Goal: Task Accomplishment & Management: Use online tool/utility

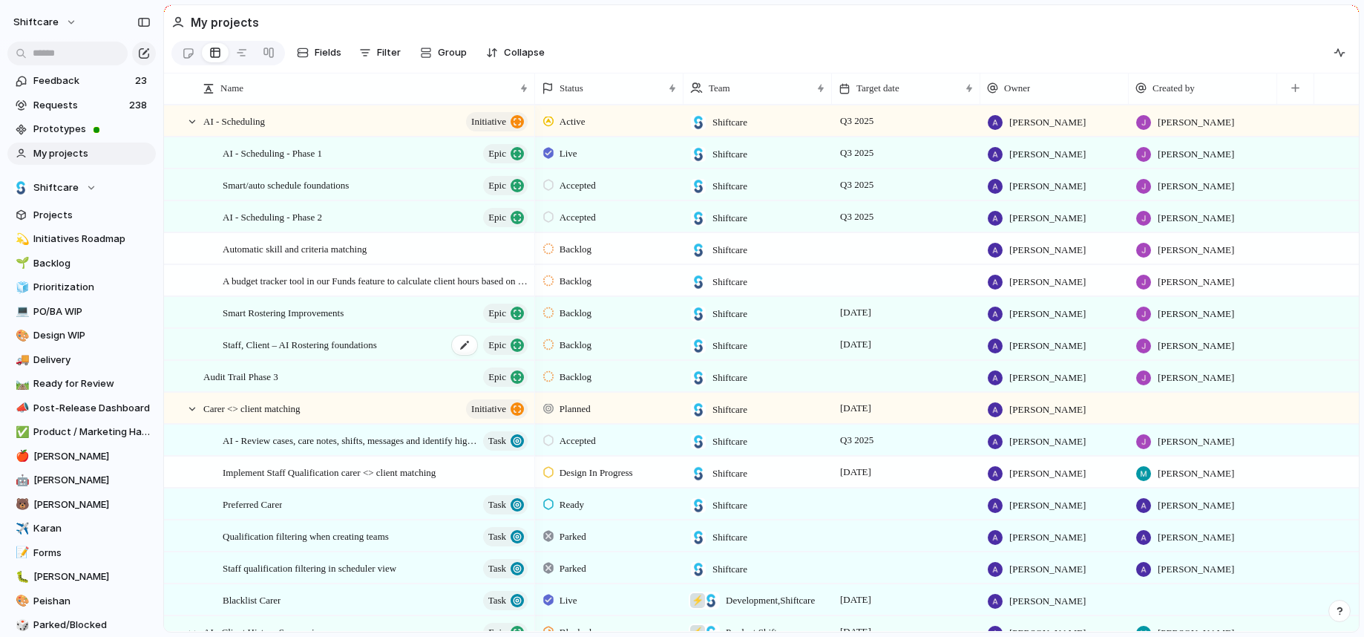
scroll to position [3, 0]
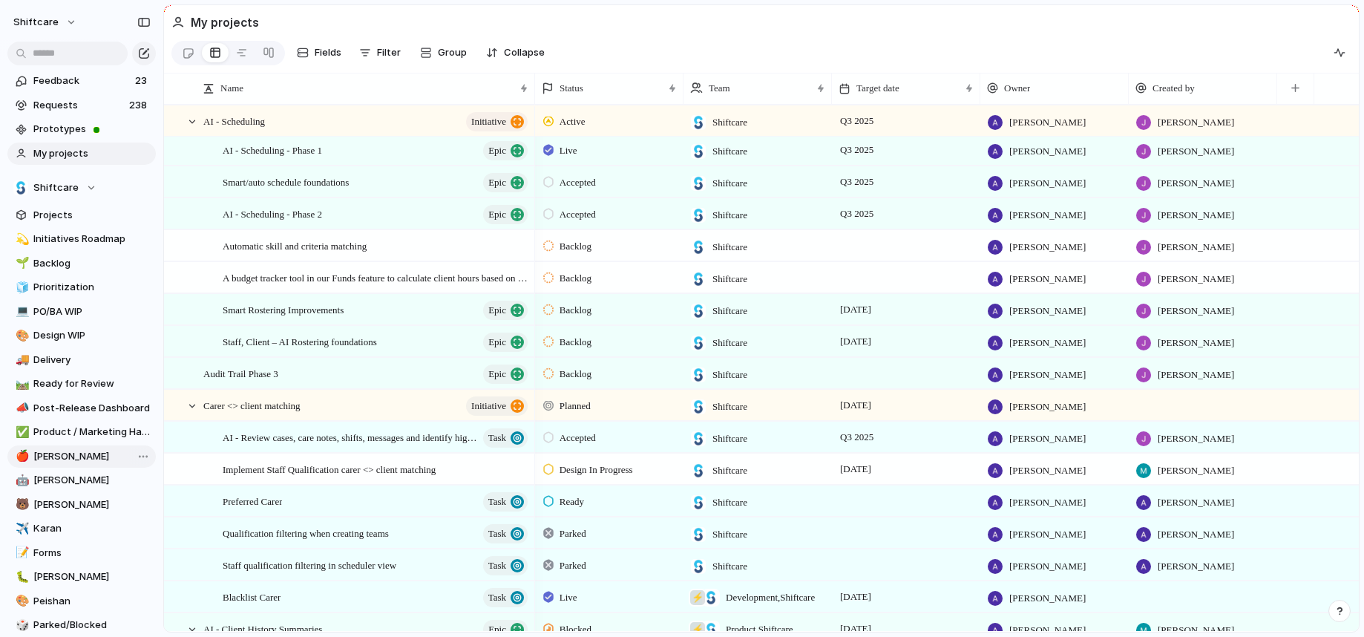
click at [54, 459] on span "[PERSON_NAME]" at bounding box center [91, 456] width 117 height 15
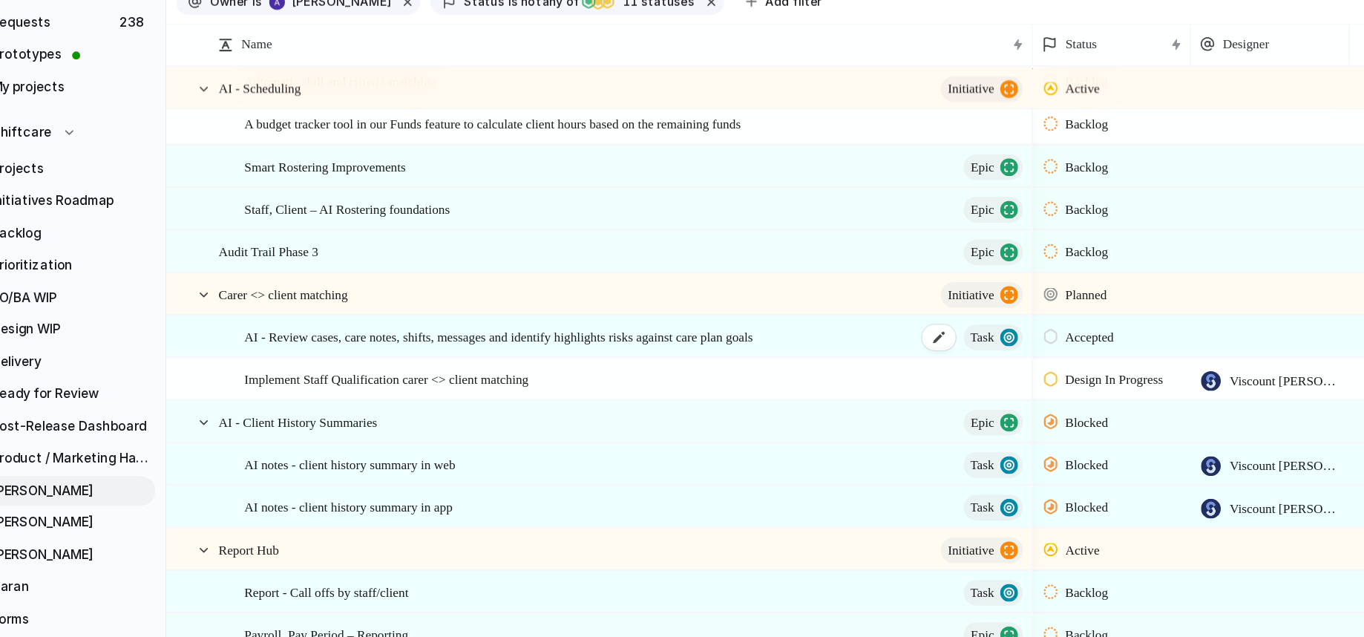
click at [428, 349] on span "AI - Review cases, care notes, shifts, messages and identify highlights risks a…" at bounding box center [414, 340] width 382 height 17
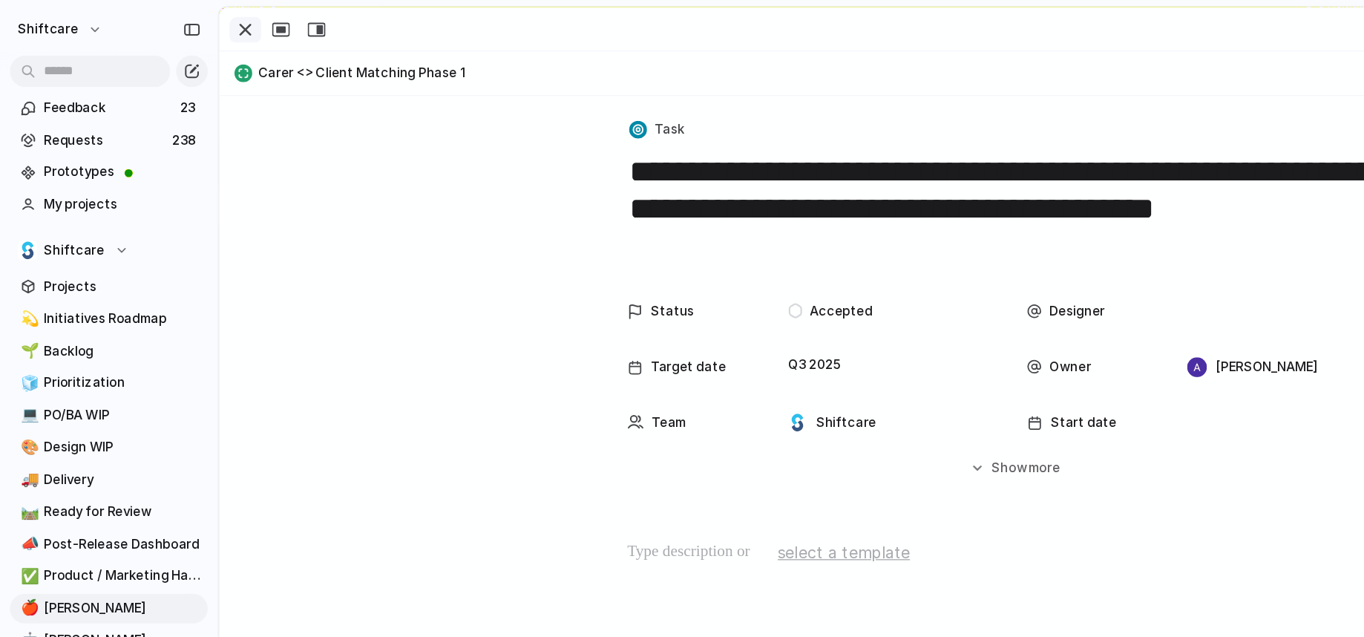
click at [180, 26] on div "button" at bounding box center [184, 22] width 18 height 18
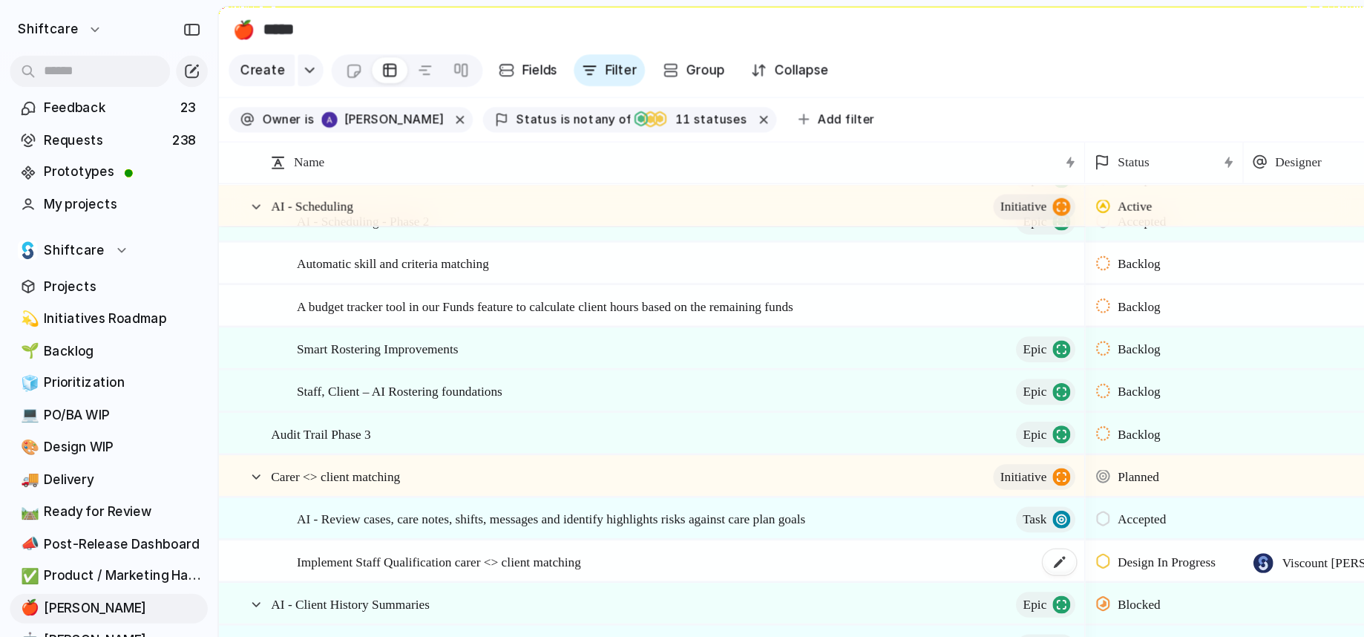
scroll to position [15, 0]
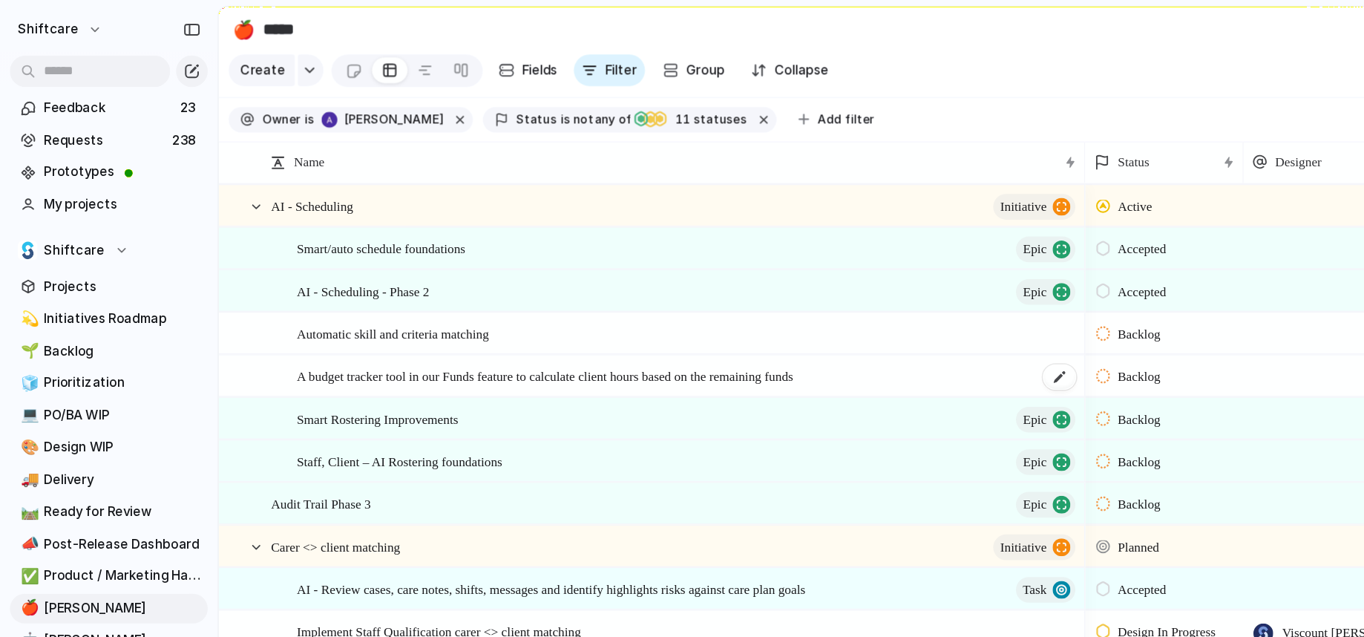
click at [304, 288] on span "A budget tracker tool in our Funds feature to calculate client hours based on t…" at bounding box center [409, 281] width 373 height 17
click at [295, 226] on span "AI - Scheduling - Phase 2" at bounding box center [272, 217] width 99 height 17
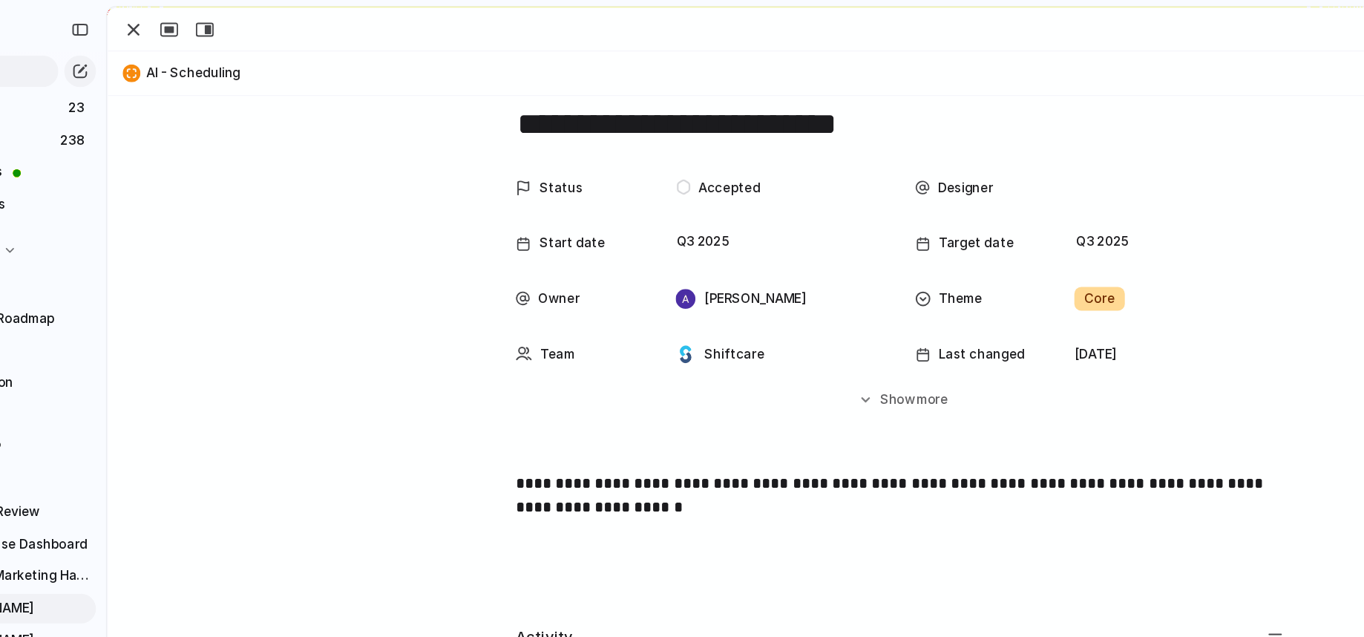
scroll to position [41, 0]
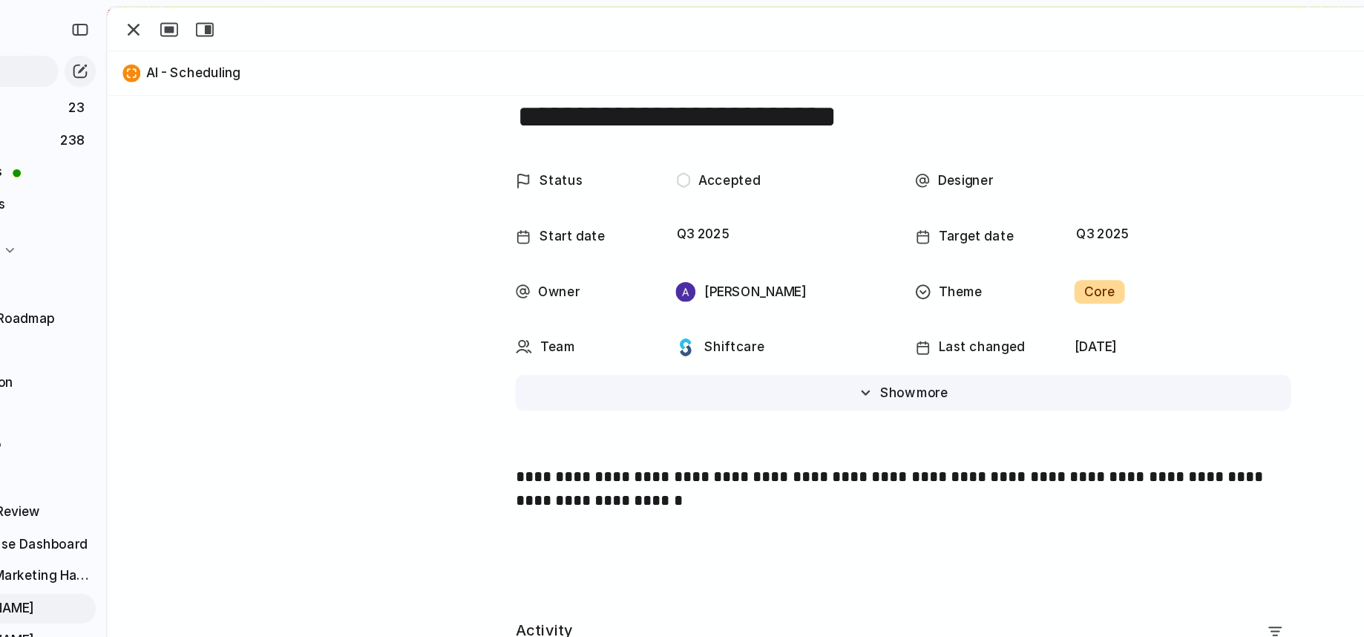
click at [750, 288] on span "Show" at bounding box center [758, 294] width 27 height 15
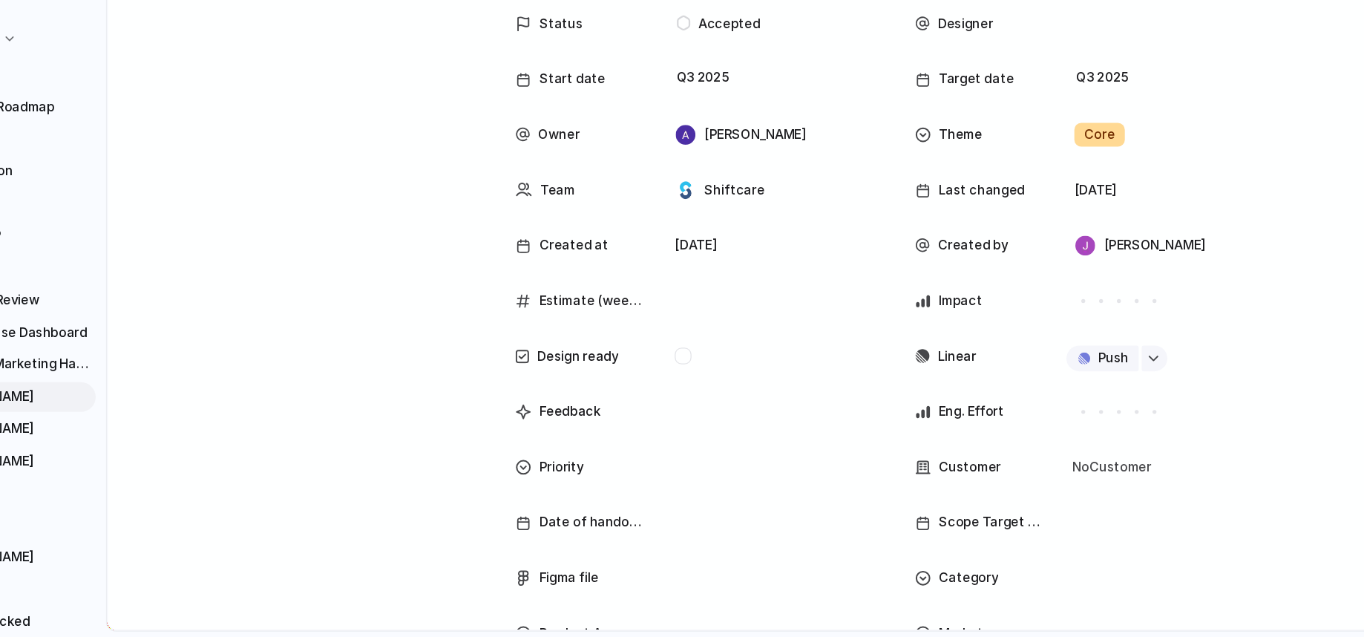
scroll to position [0, 0]
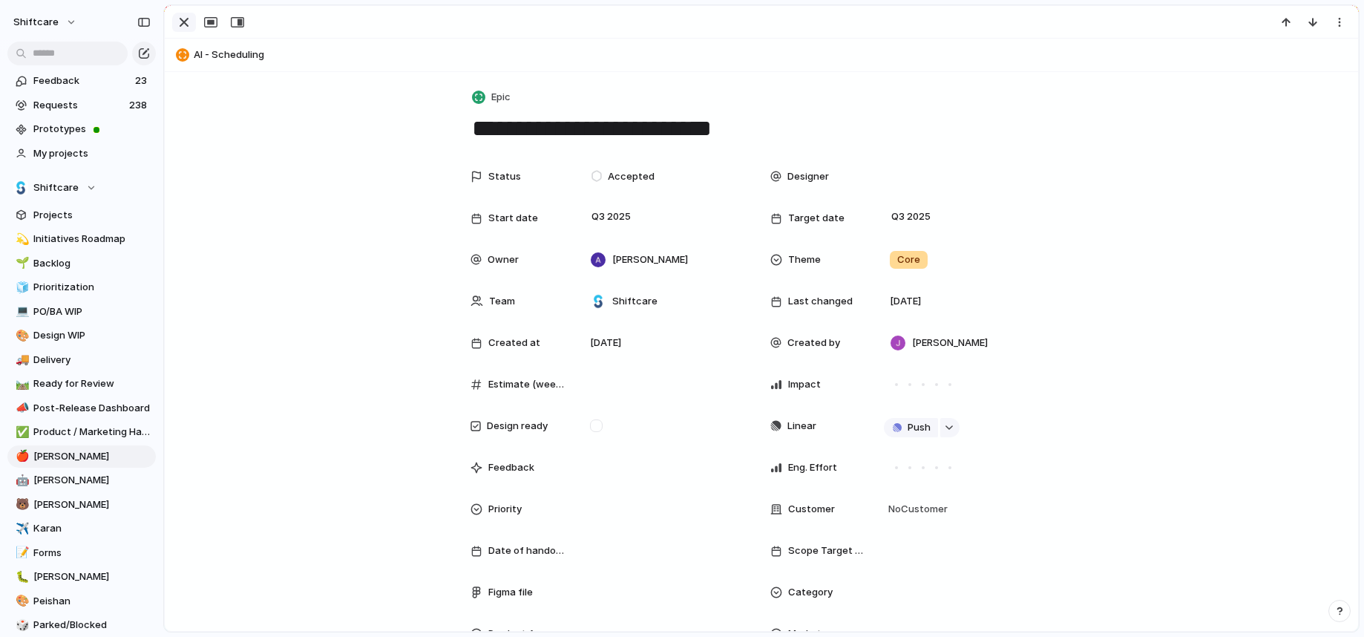
click at [186, 22] on div "button" at bounding box center [184, 22] width 18 height 18
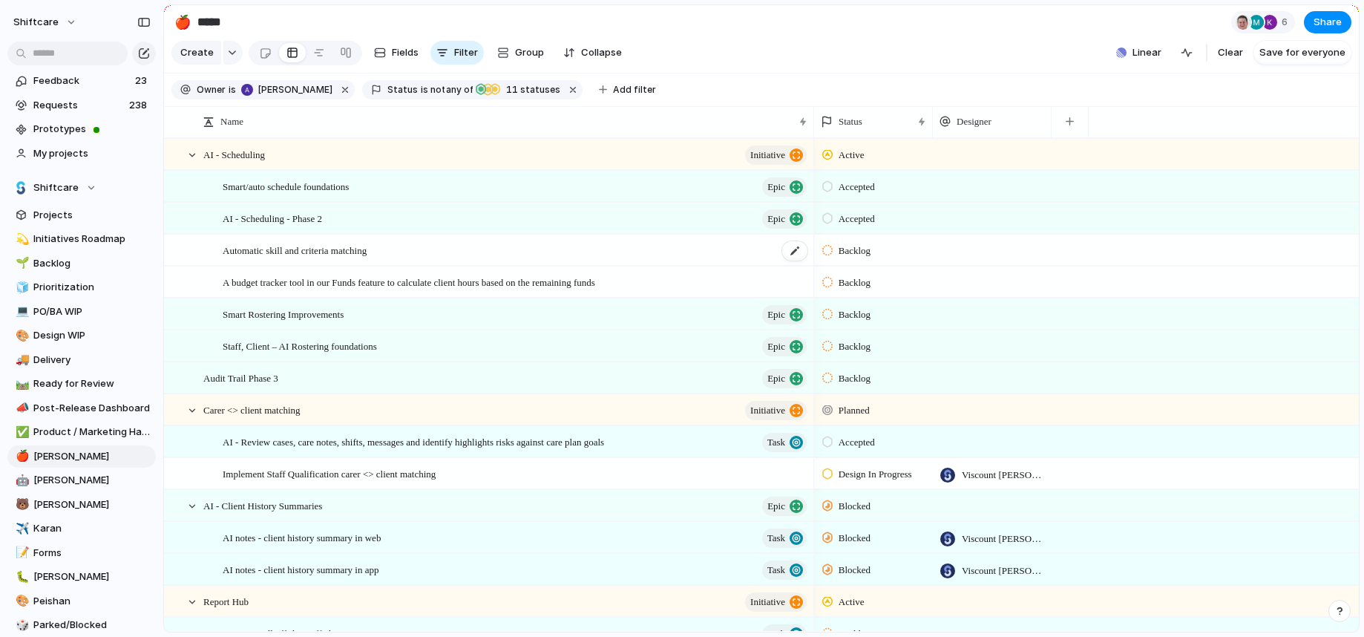
click at [272, 258] on span "Automatic skill and criteria matching" at bounding box center [295, 249] width 144 height 17
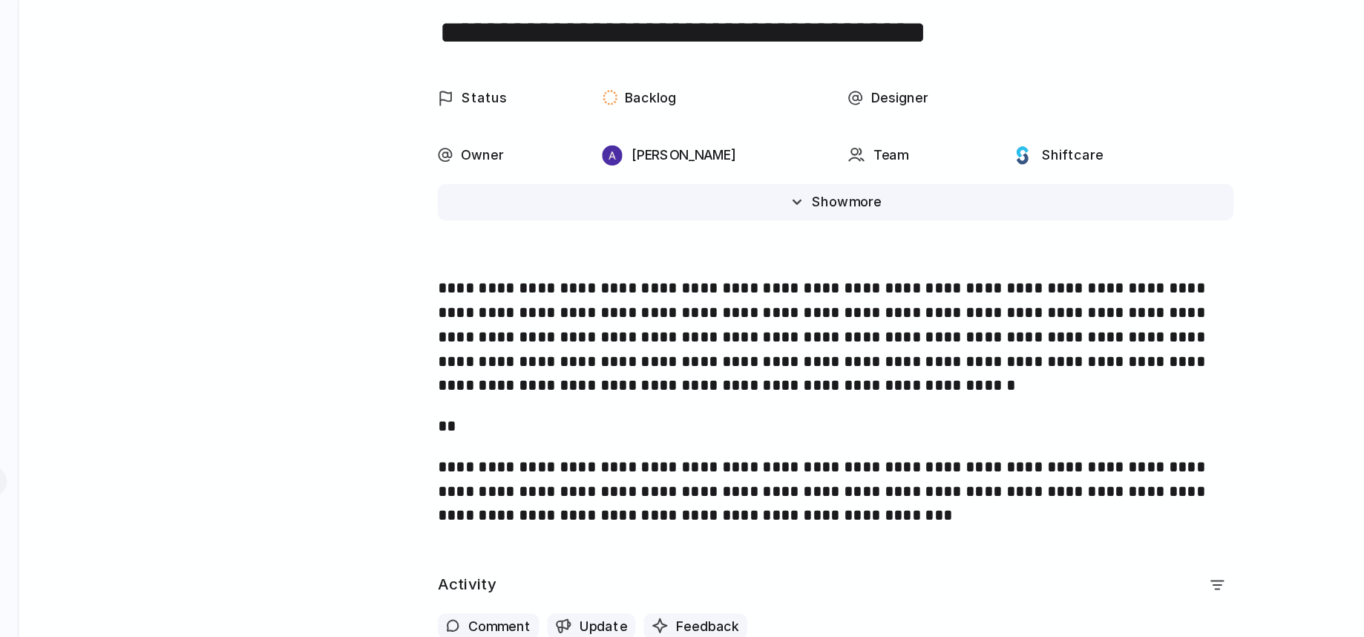
click at [759, 255] on span "Show" at bounding box center [758, 252] width 27 height 15
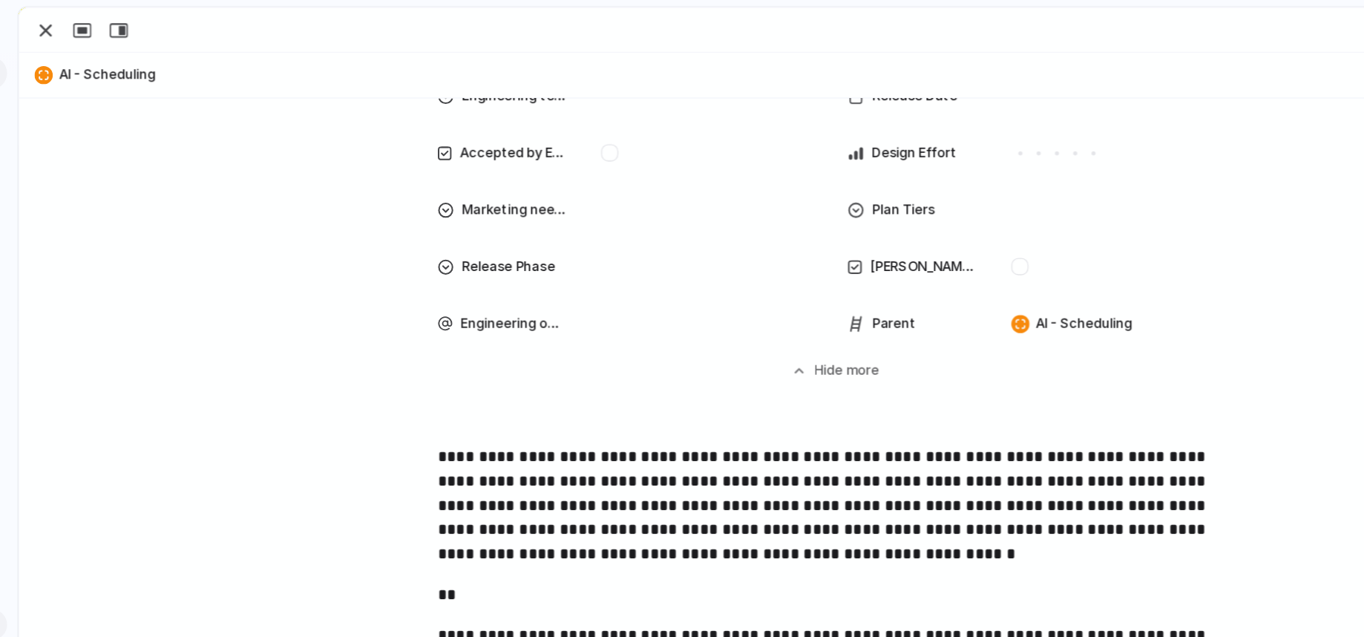
scroll to position [772, 0]
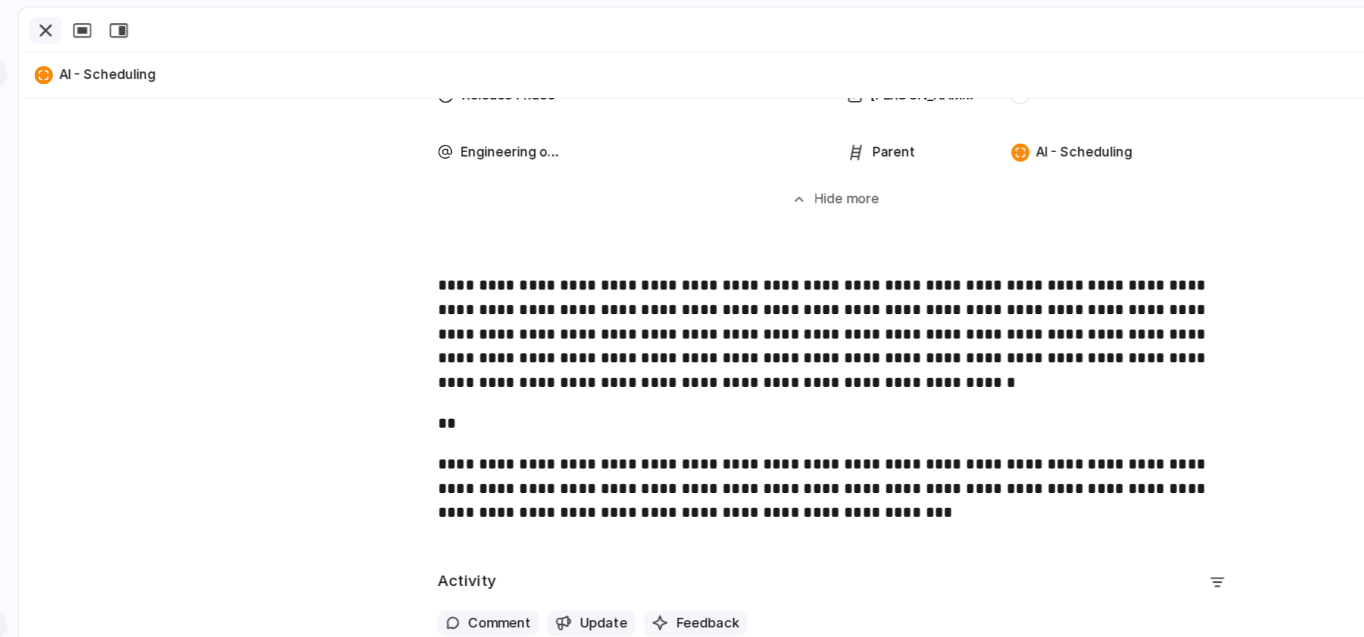
click at [190, 20] on div "button" at bounding box center [184, 22] width 18 height 18
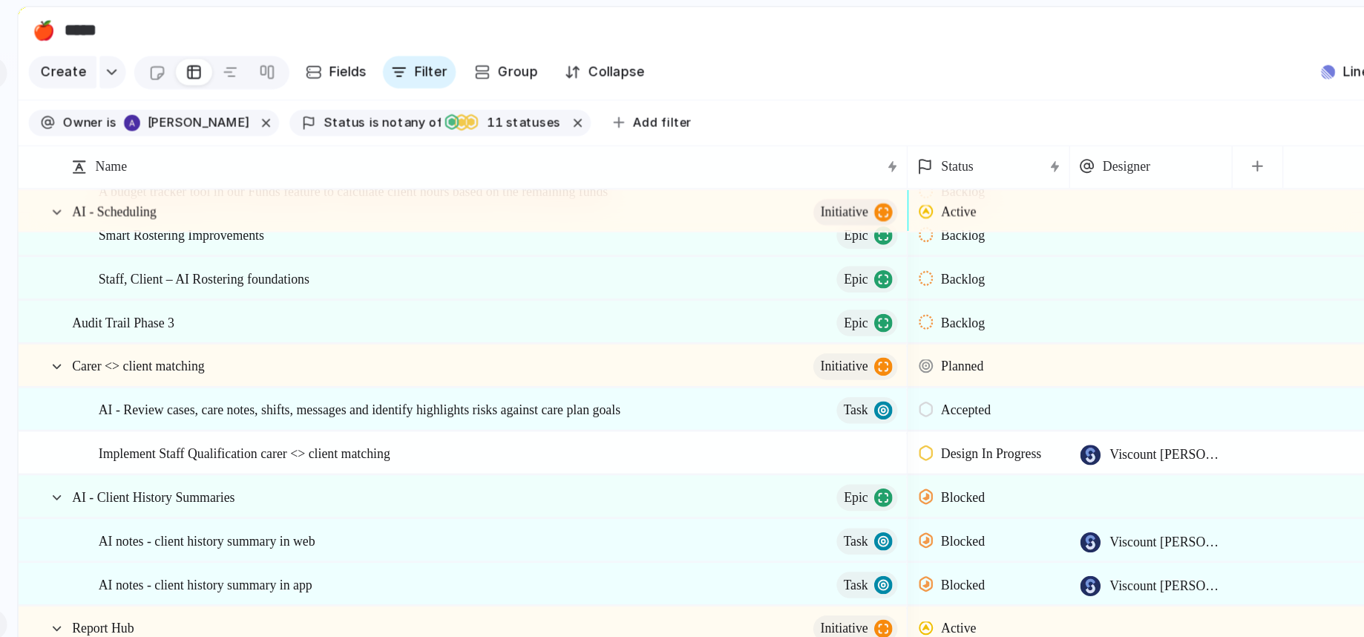
scroll to position [165, 0]
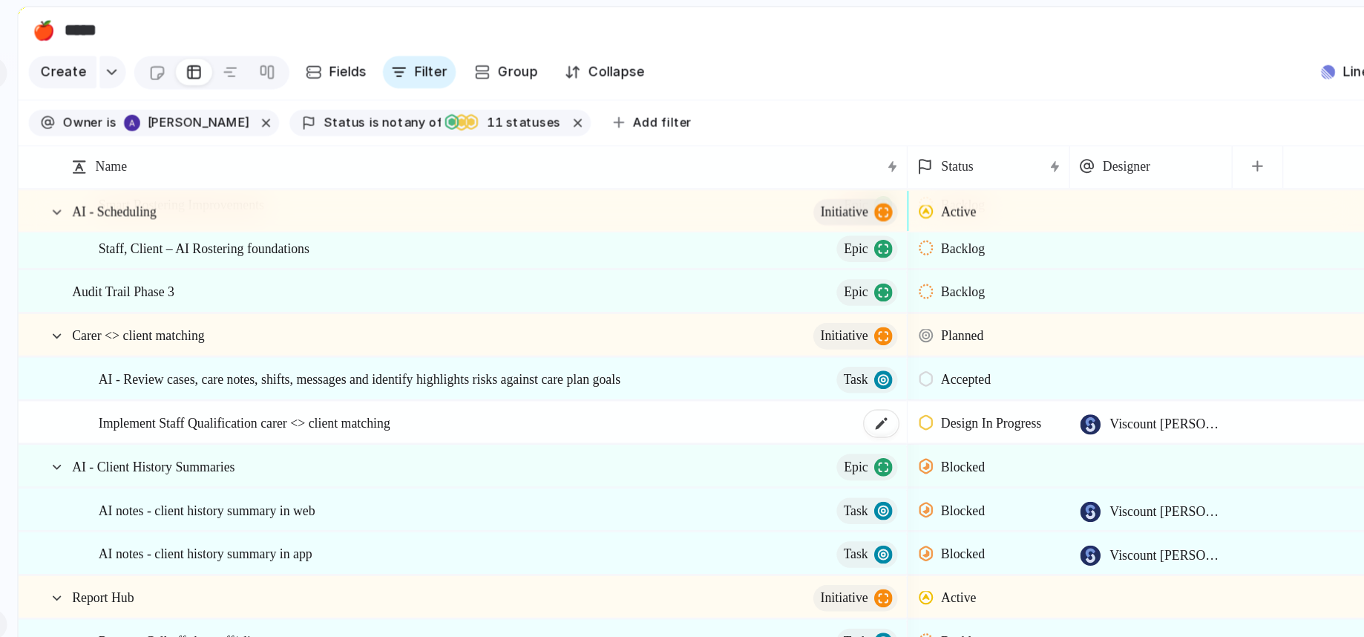
click at [380, 317] on span "Implement Staff Qualification carer <> client matching" at bounding box center [329, 308] width 213 height 17
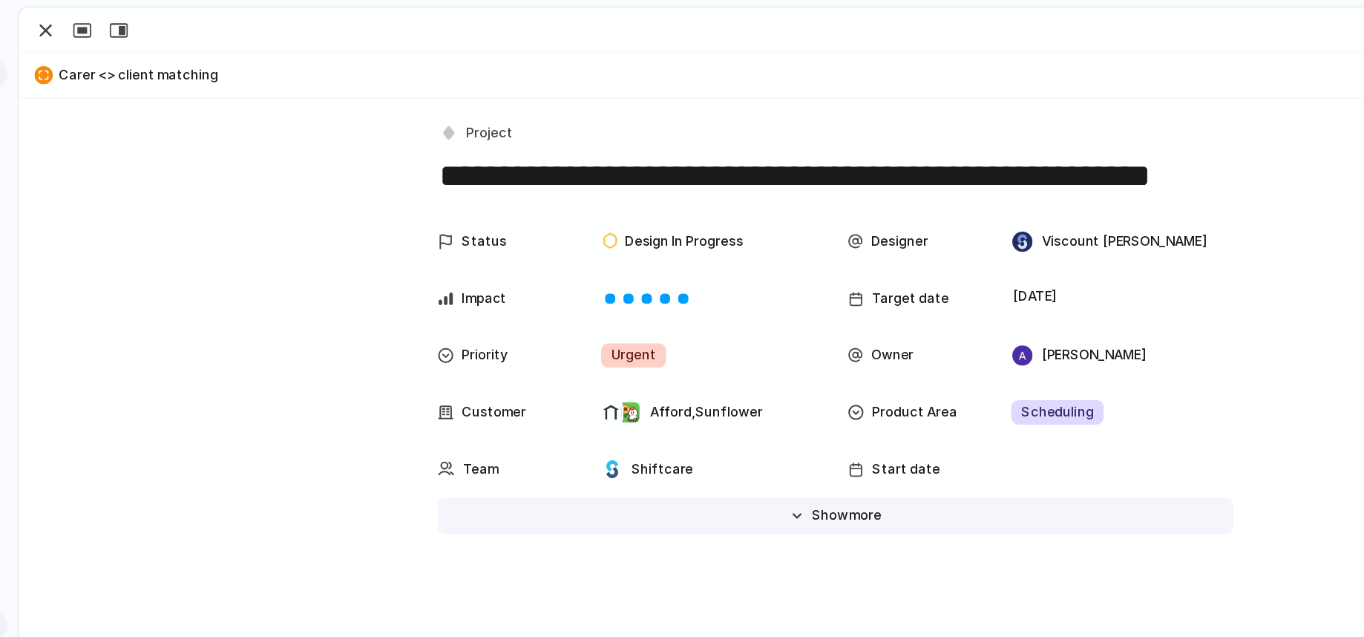
click at [745, 370] on span "Show" at bounding box center [758, 377] width 27 height 15
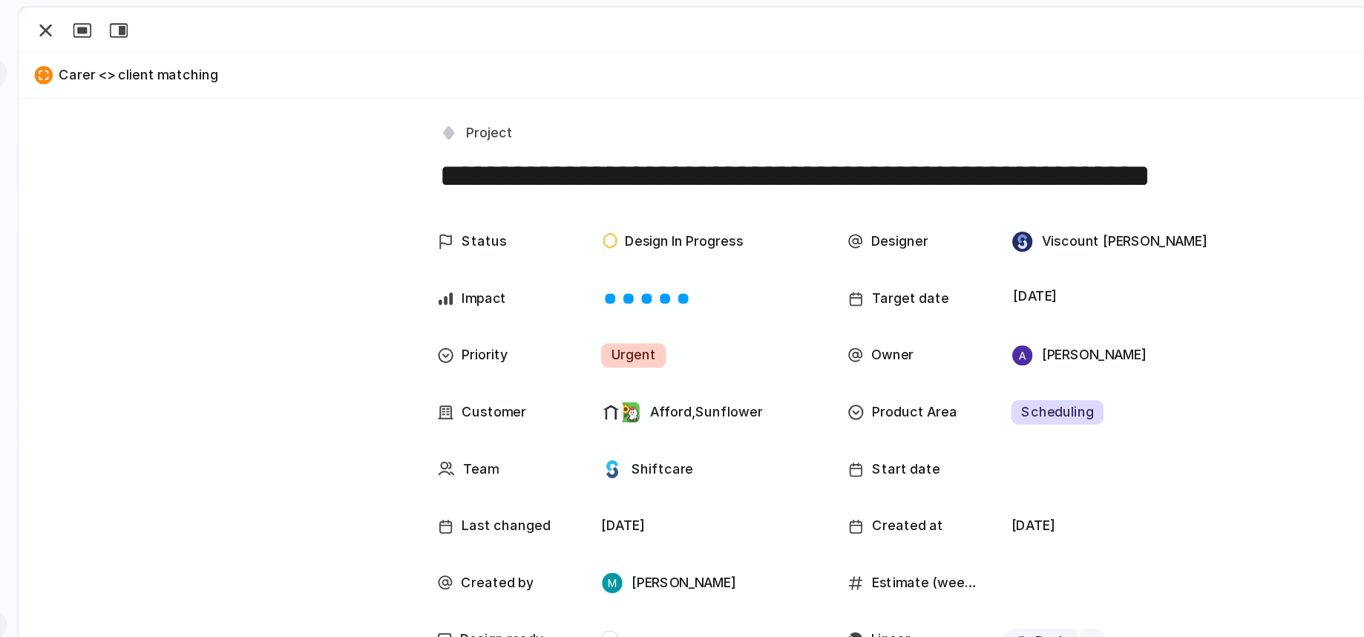
click at [574, 127] on textarea "**********" at bounding box center [762, 128] width 582 height 31
click at [590, 127] on textarea "**********" at bounding box center [762, 128] width 582 height 31
type textarea "**********"
